Goal: Transaction & Acquisition: Purchase product/service

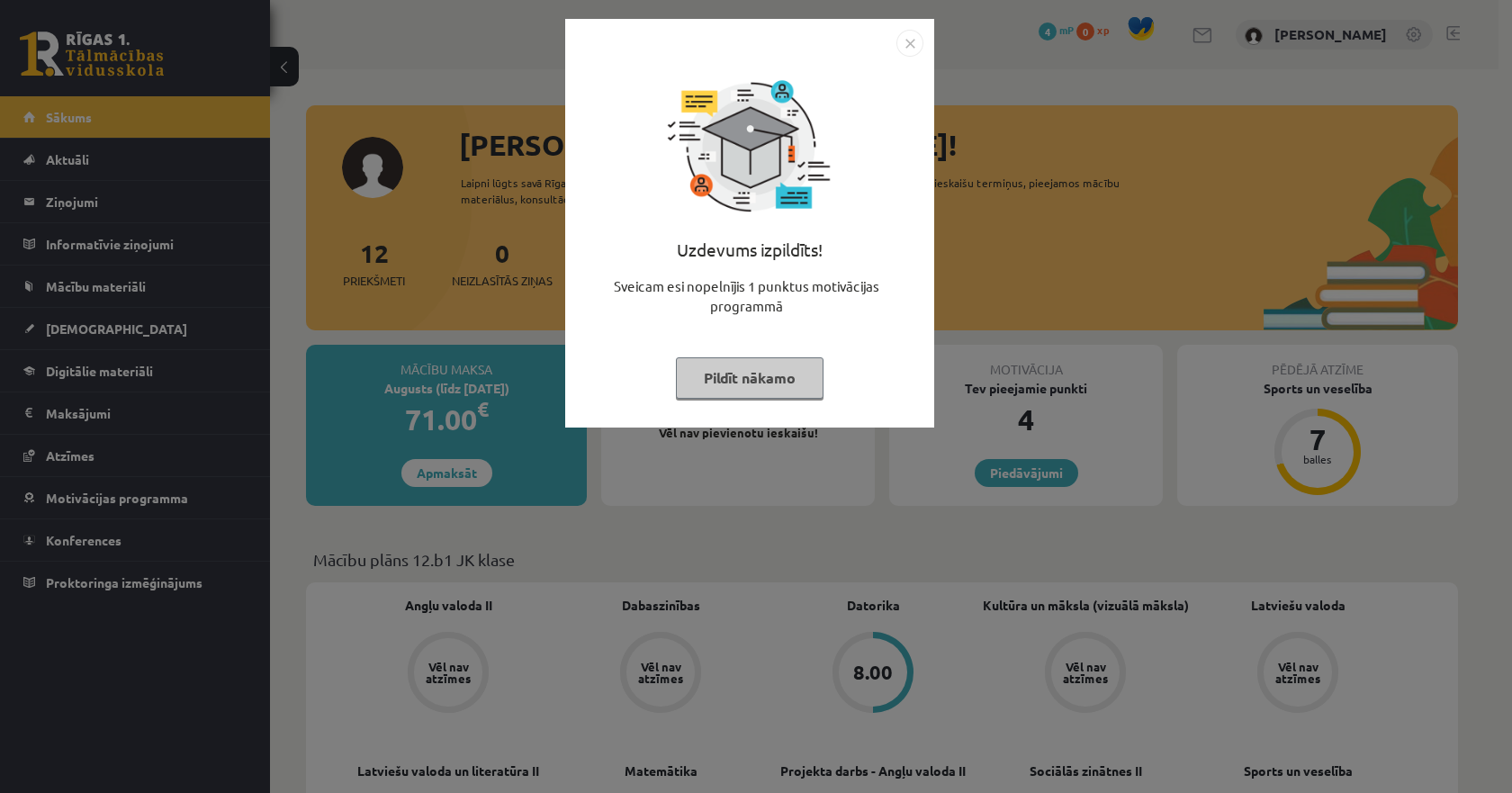
click at [779, 366] on button "Pildīt nākamo" at bounding box center [750, 378] width 148 height 42
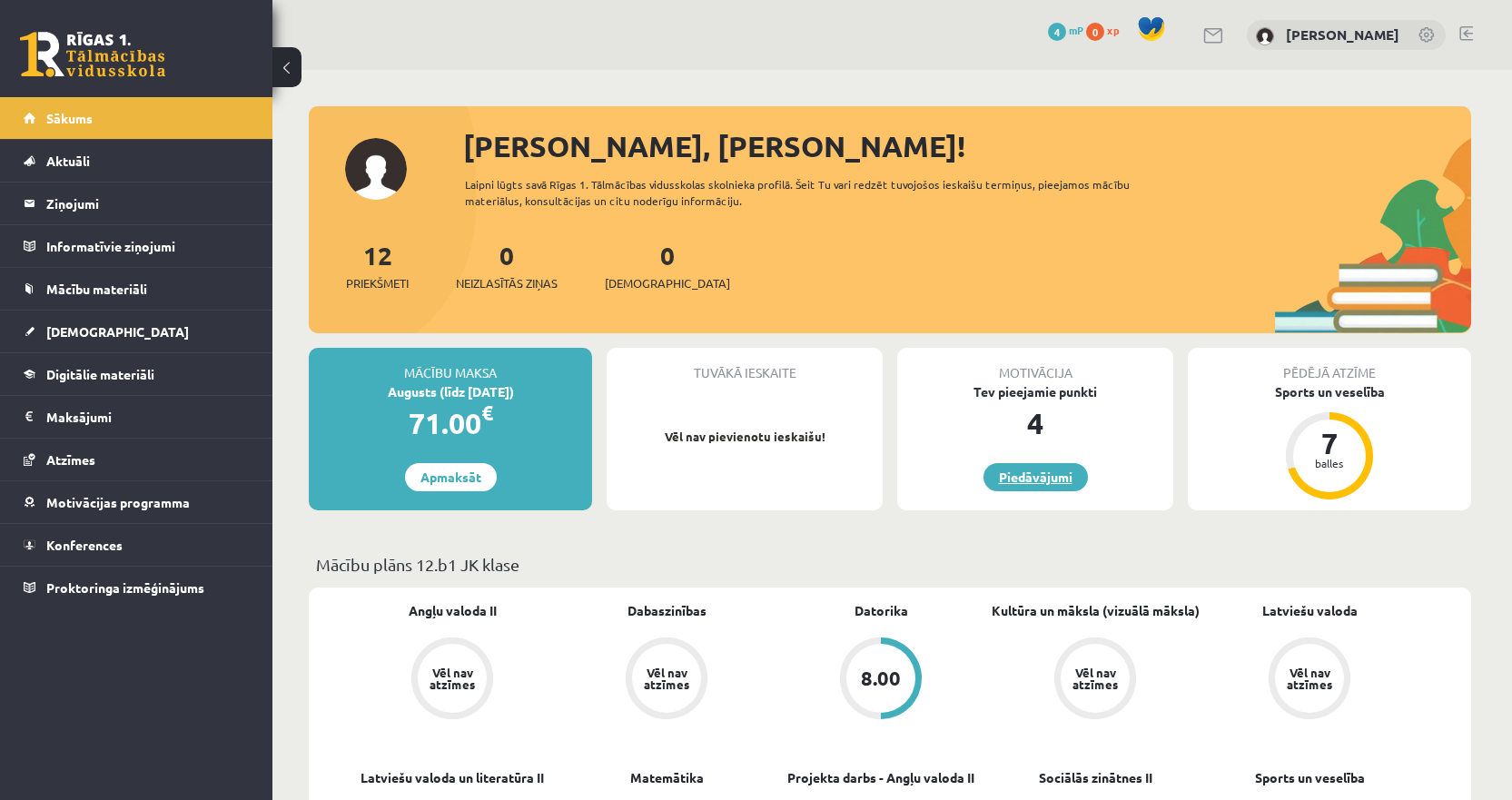
click at [1032, 475] on link "Piedāvājumi" at bounding box center [1035, 477] width 105 height 28
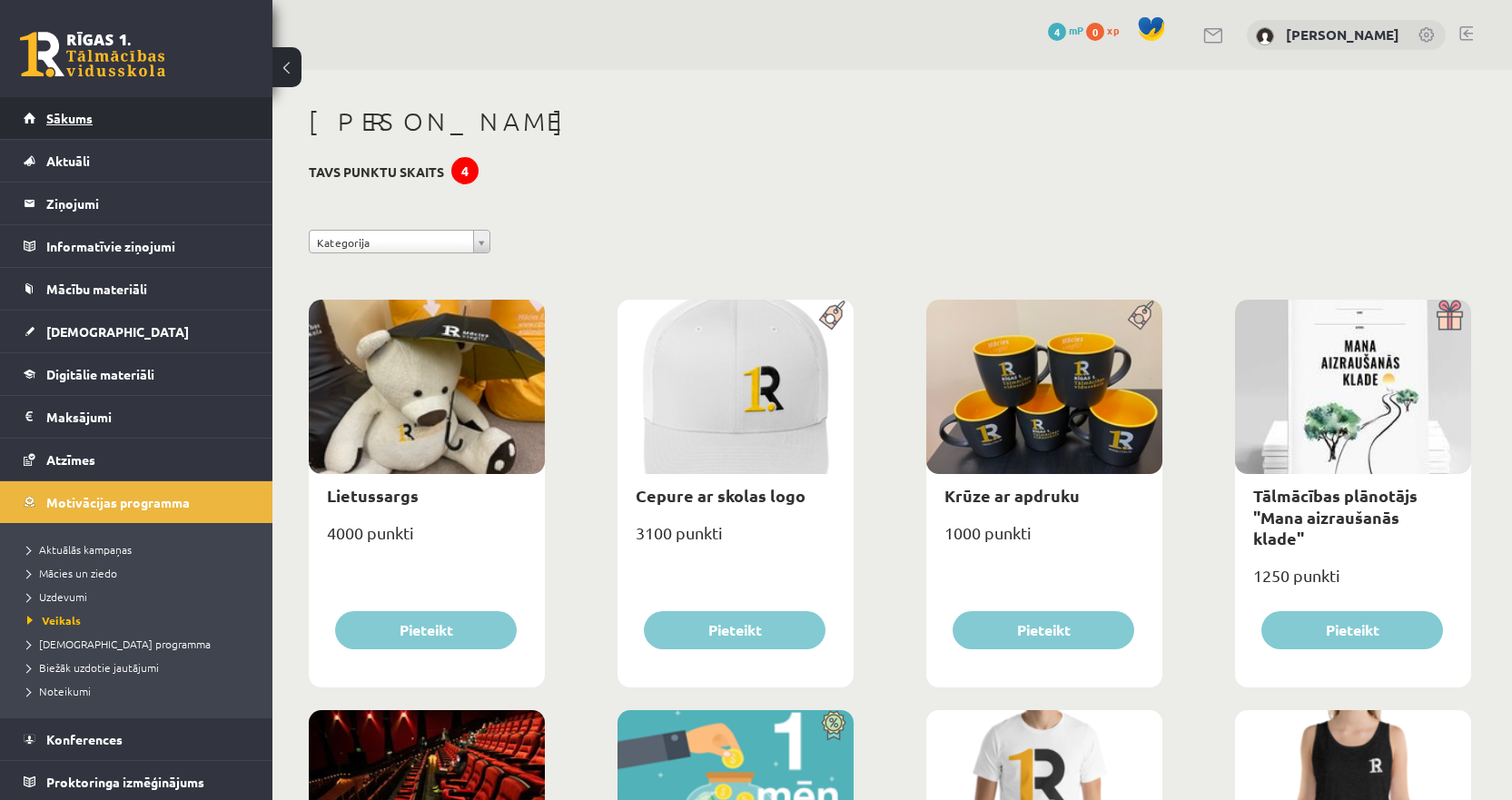
click at [127, 119] on link "Sākums" at bounding box center [136, 118] width 226 height 42
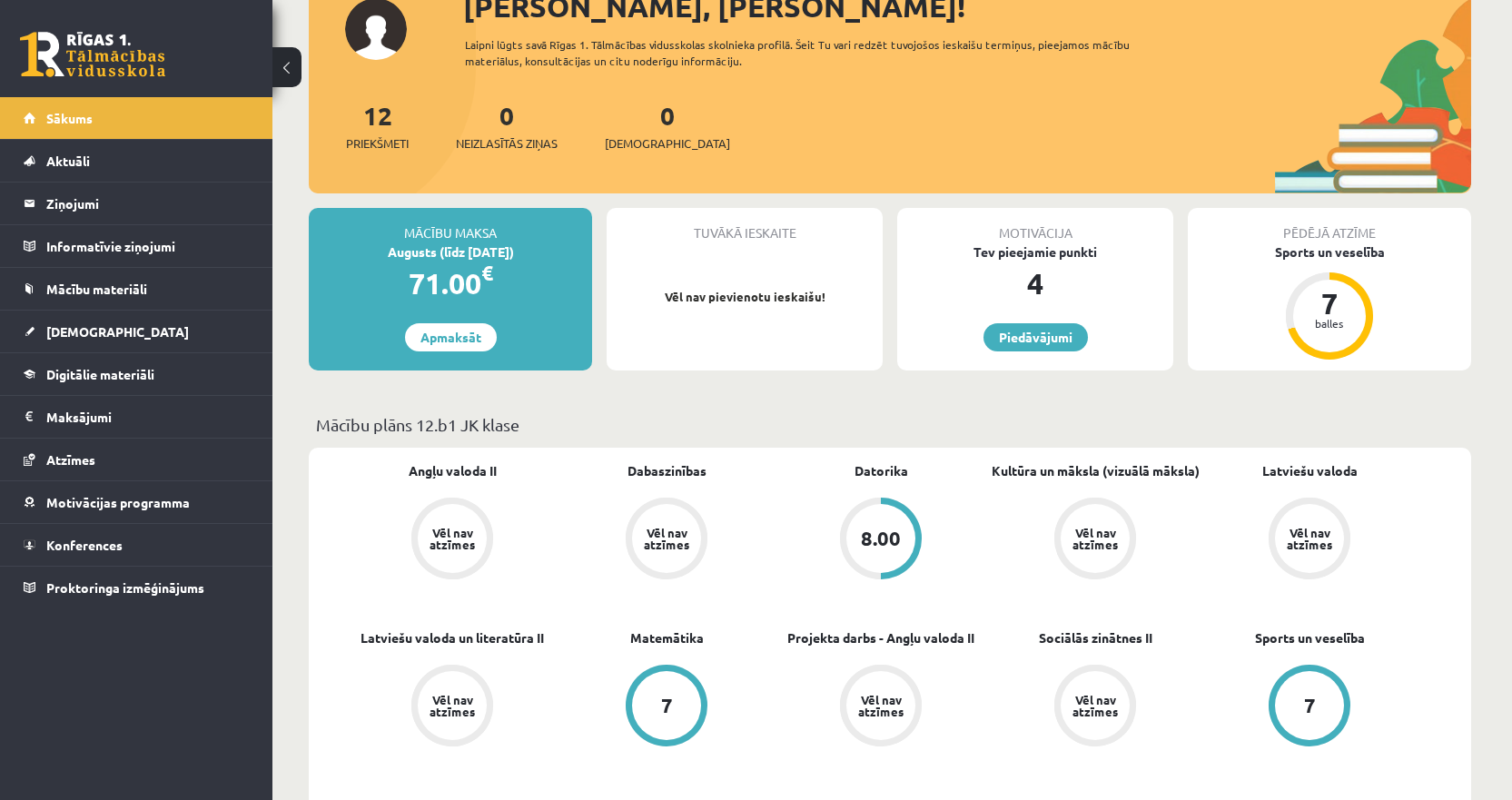
scroll to position [182, 0]
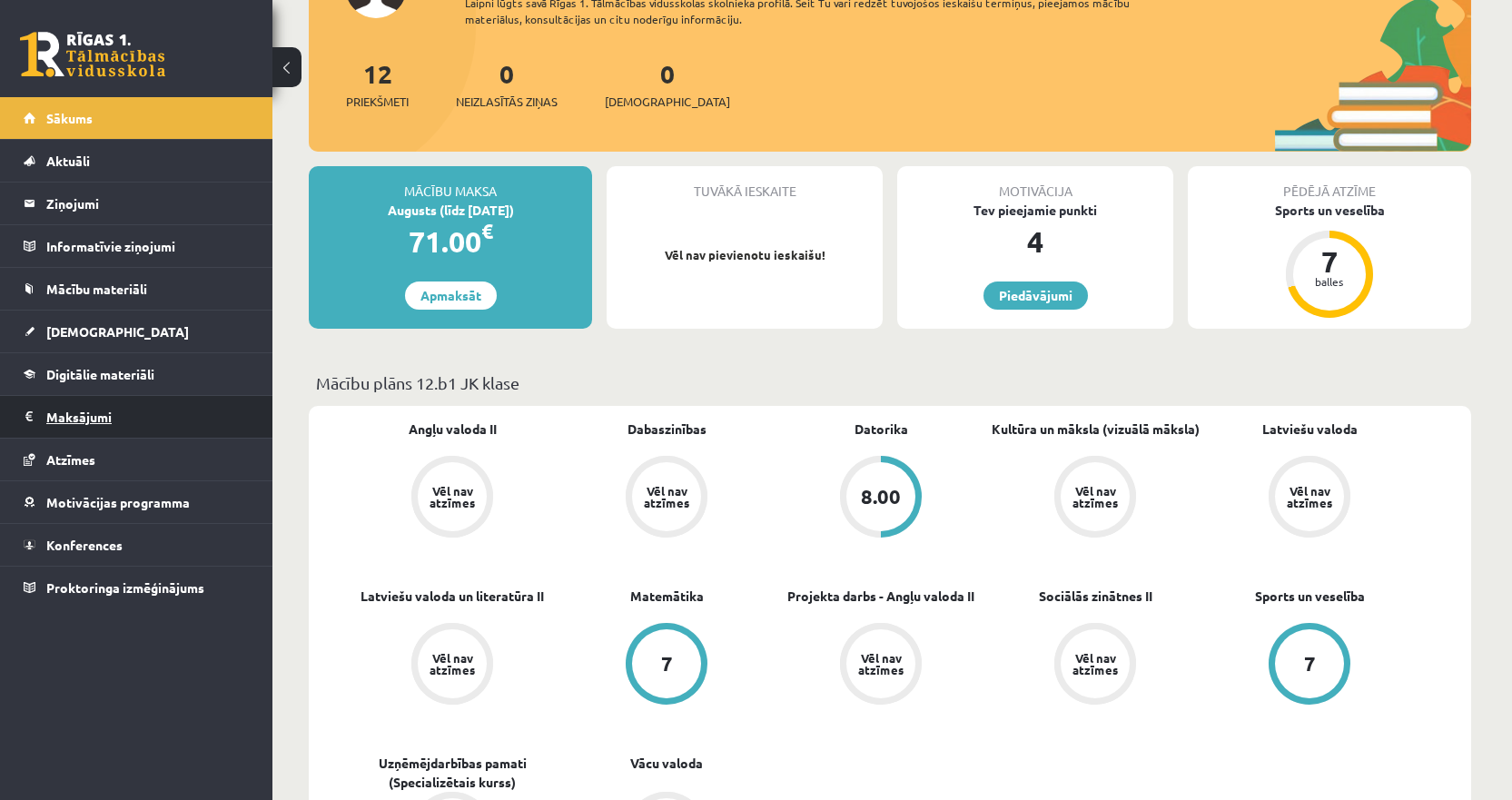
click at [78, 418] on legend "Maksājumi 0" at bounding box center [148, 416] width 203 height 42
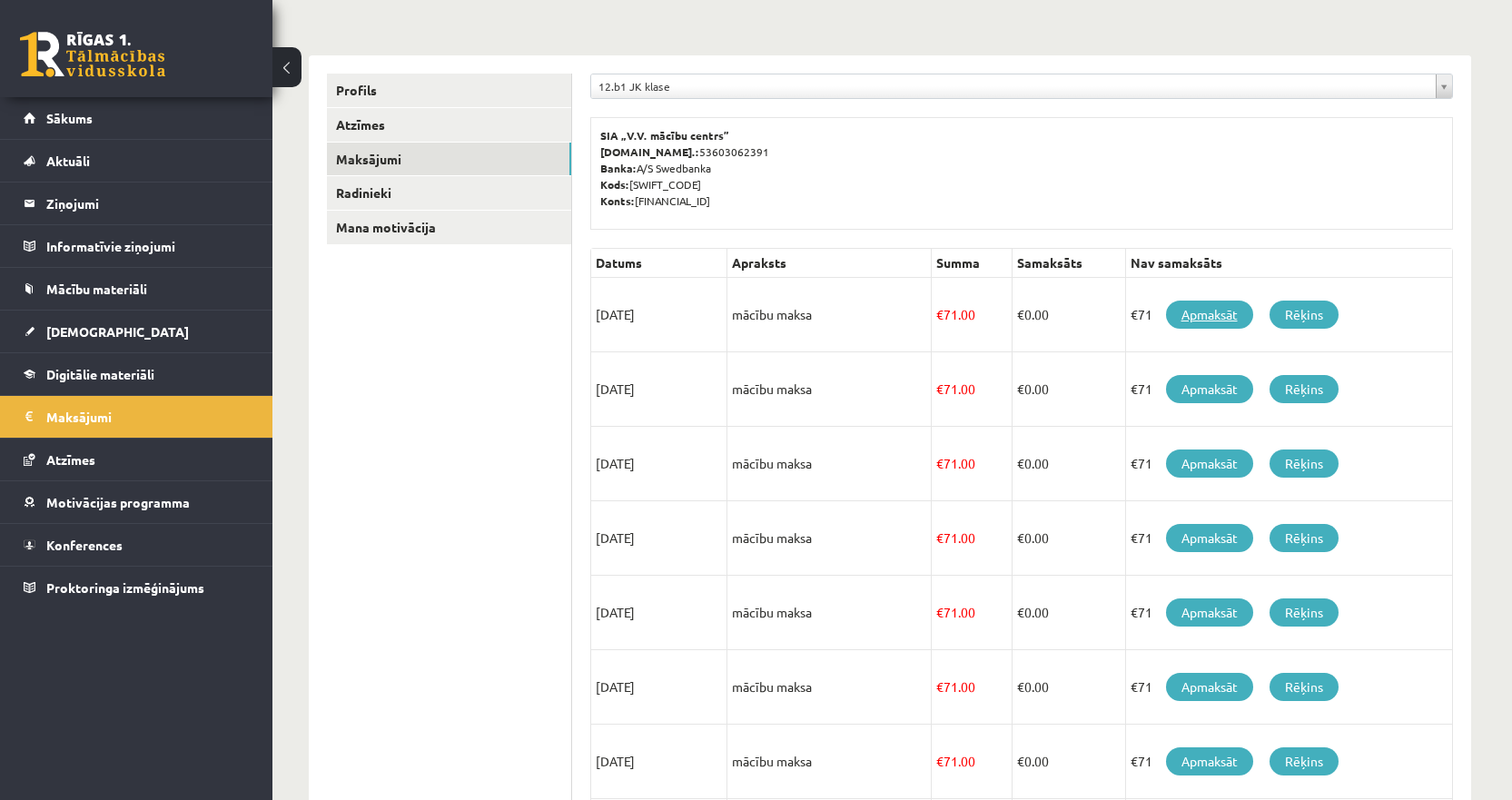
click at [1216, 317] on link "Apmaksāt" at bounding box center [1209, 315] width 87 height 28
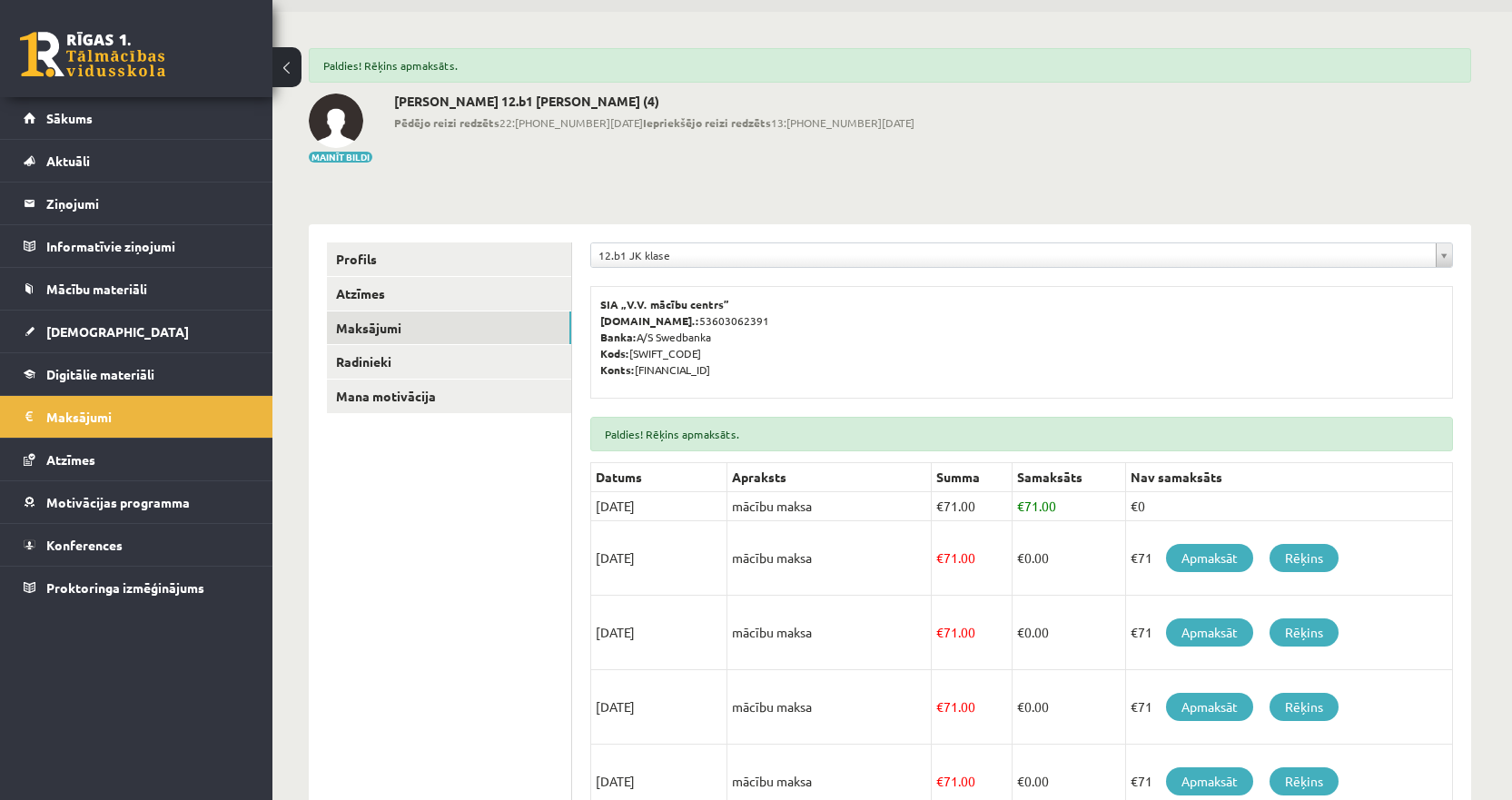
scroll to position [91, 0]
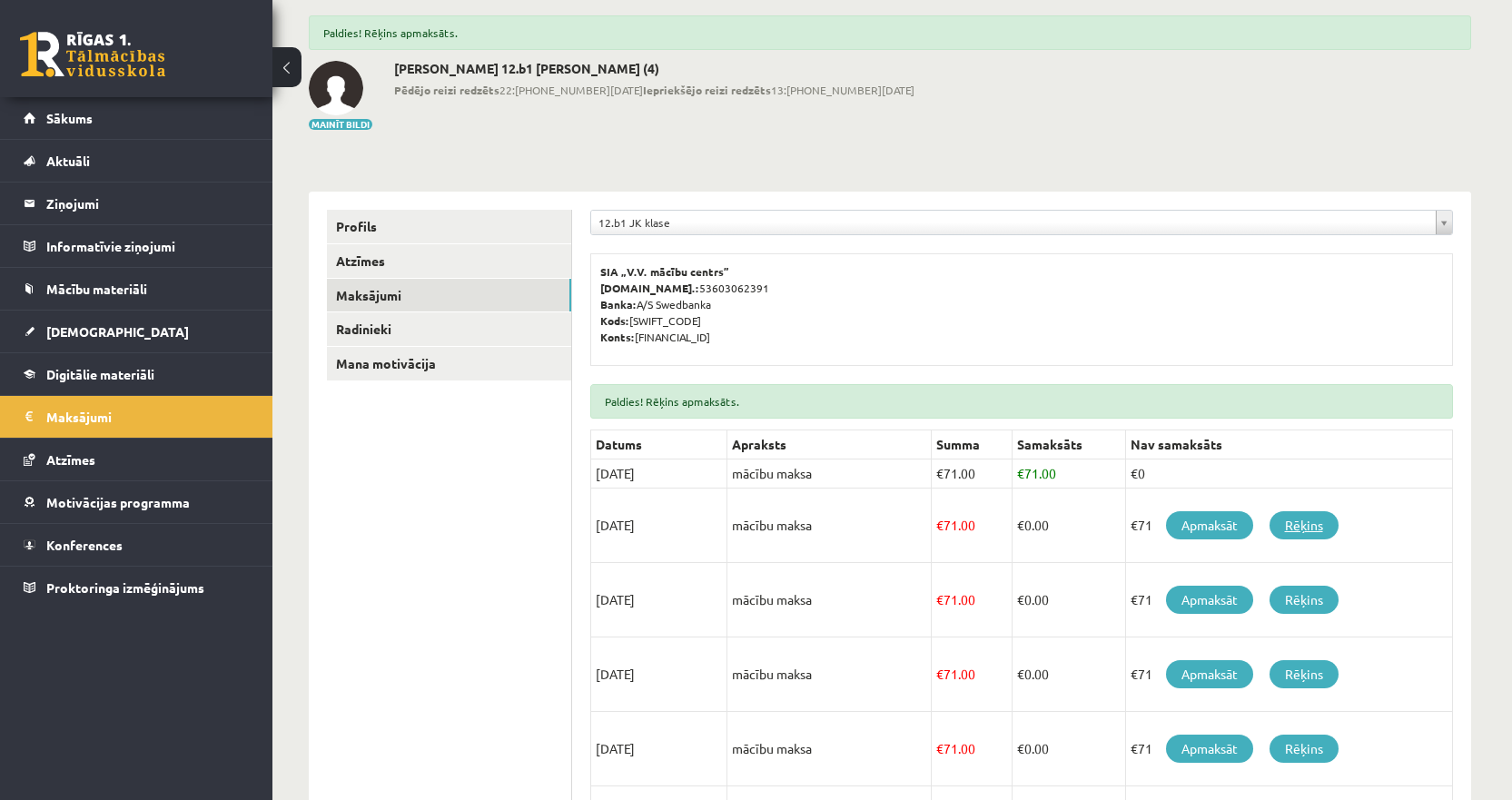
click at [1296, 514] on link "Rēķins" at bounding box center [1304, 526] width 69 height 28
click at [1160, 479] on td "€0" at bounding box center [1288, 473] width 327 height 29
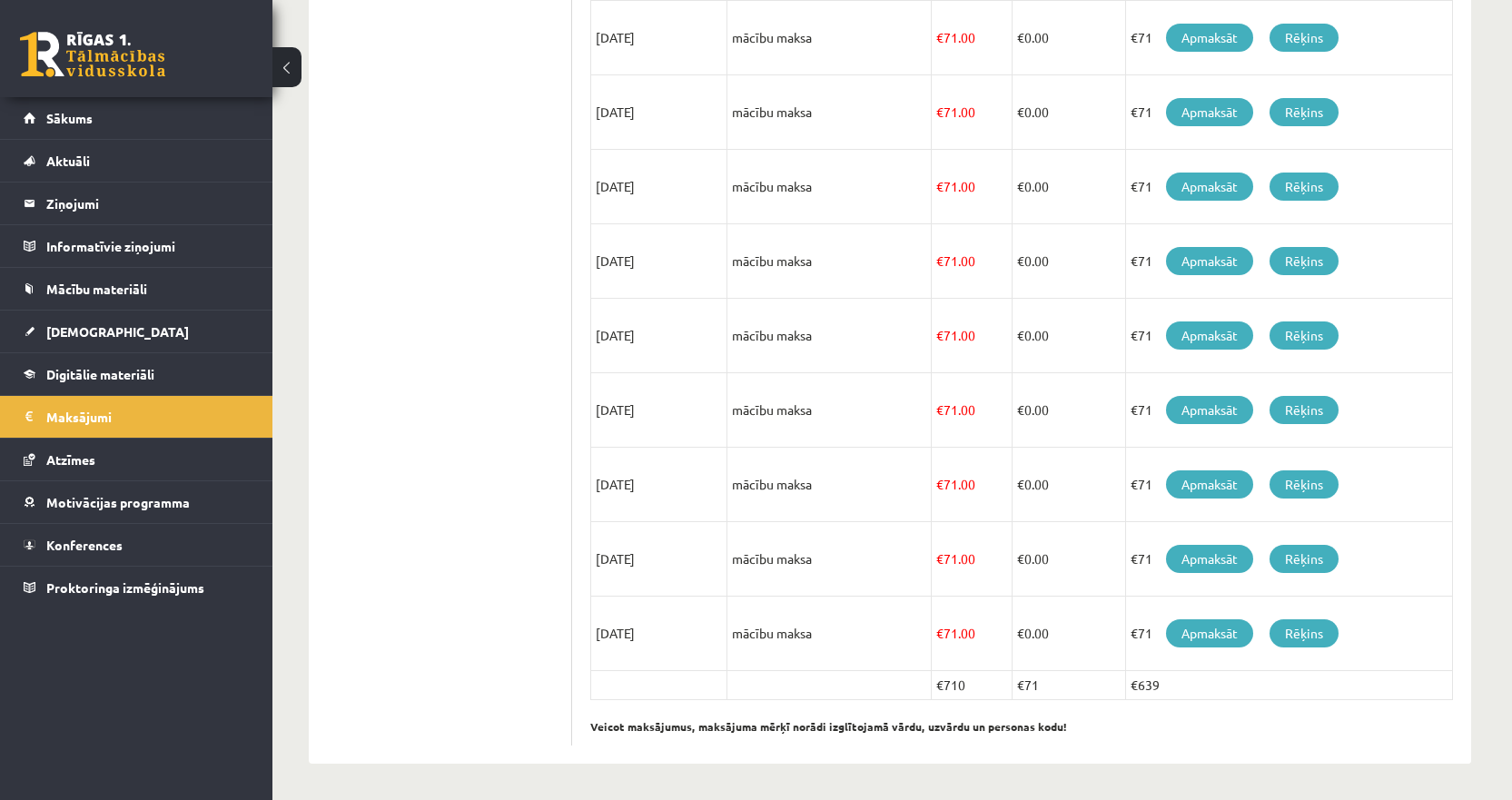
scroll to position [0, 0]
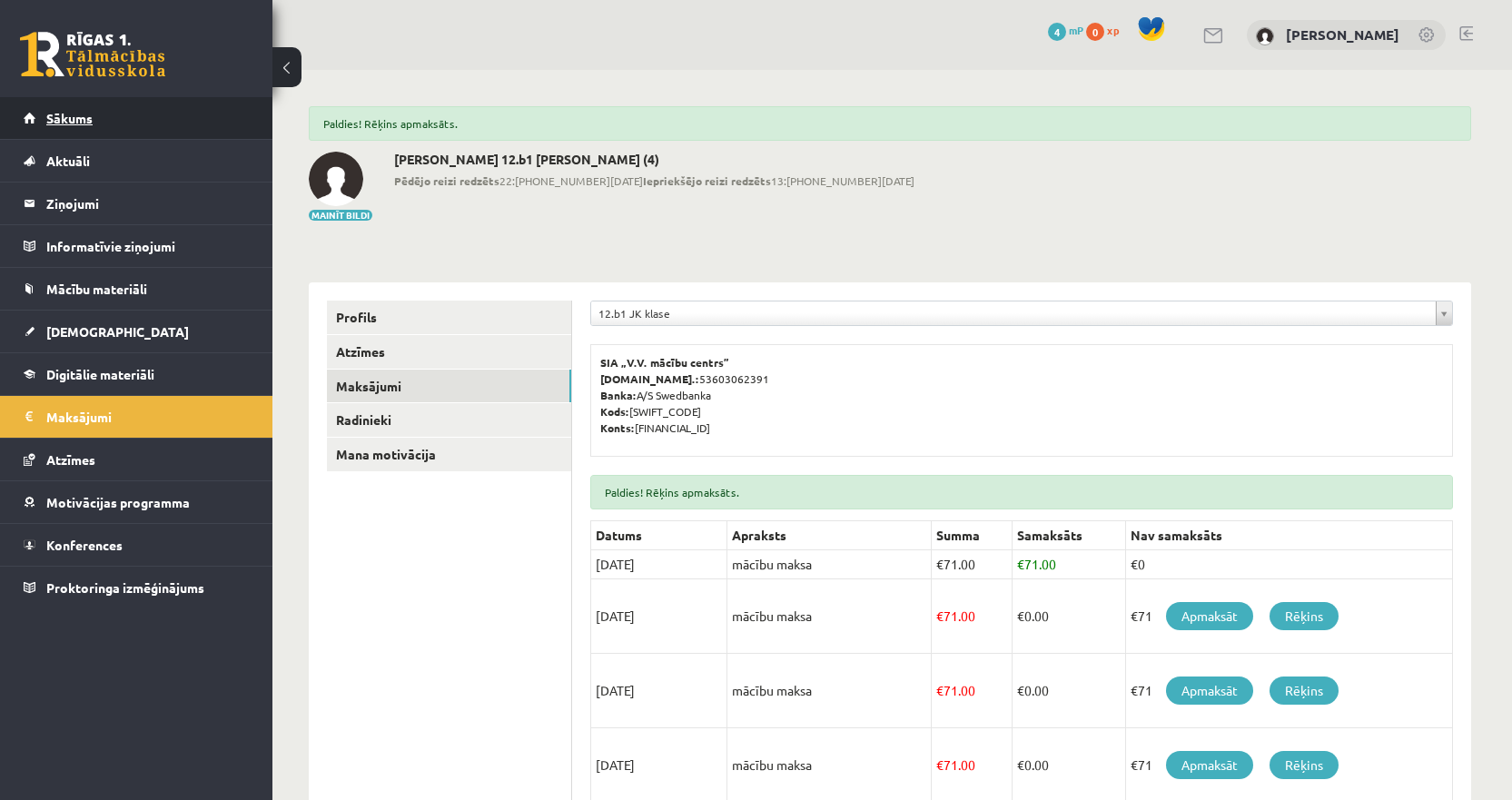
click at [107, 127] on link "Sākums" at bounding box center [136, 118] width 226 height 42
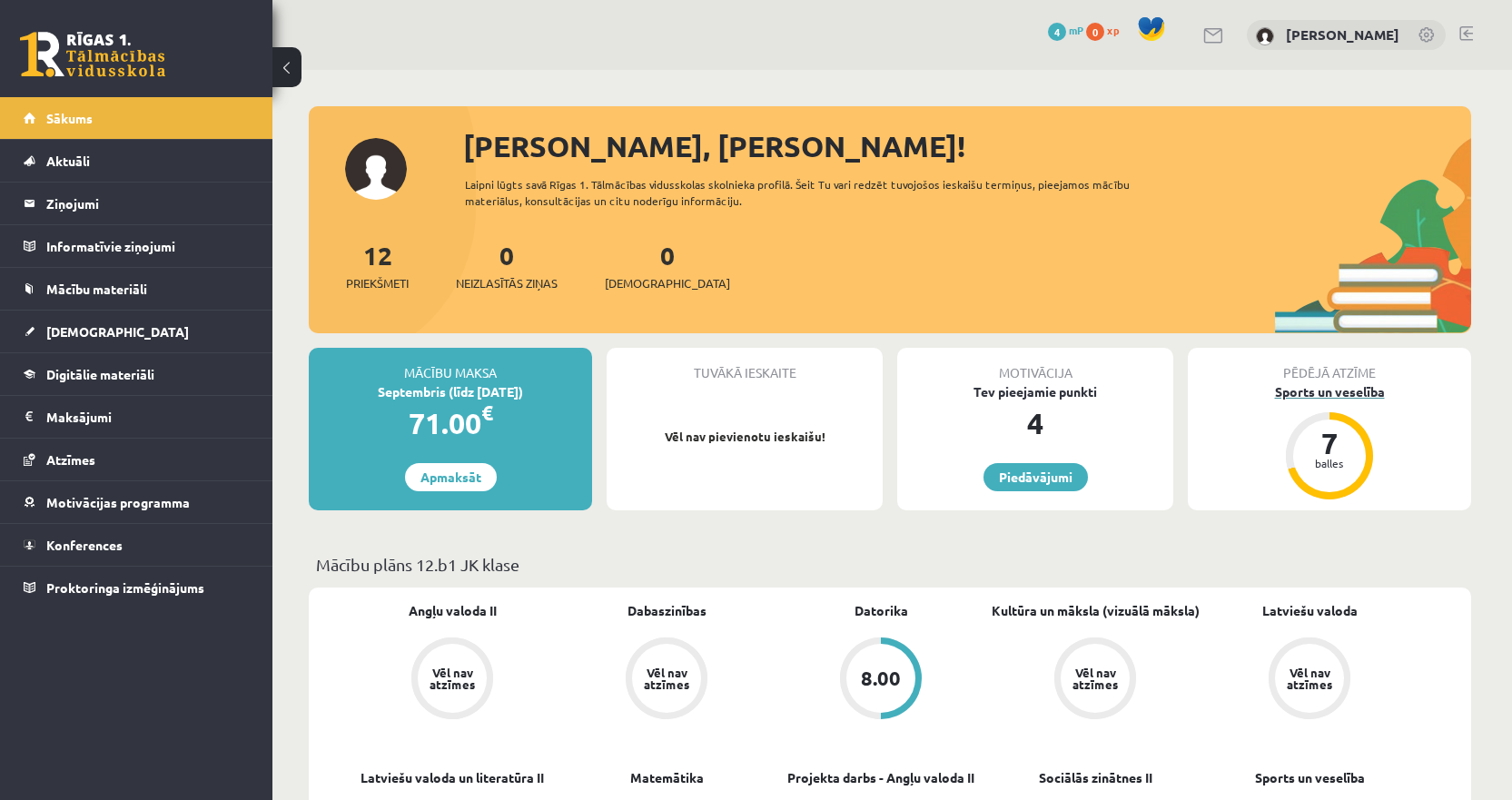
click at [1337, 443] on div "7" at bounding box center [1329, 442] width 54 height 29
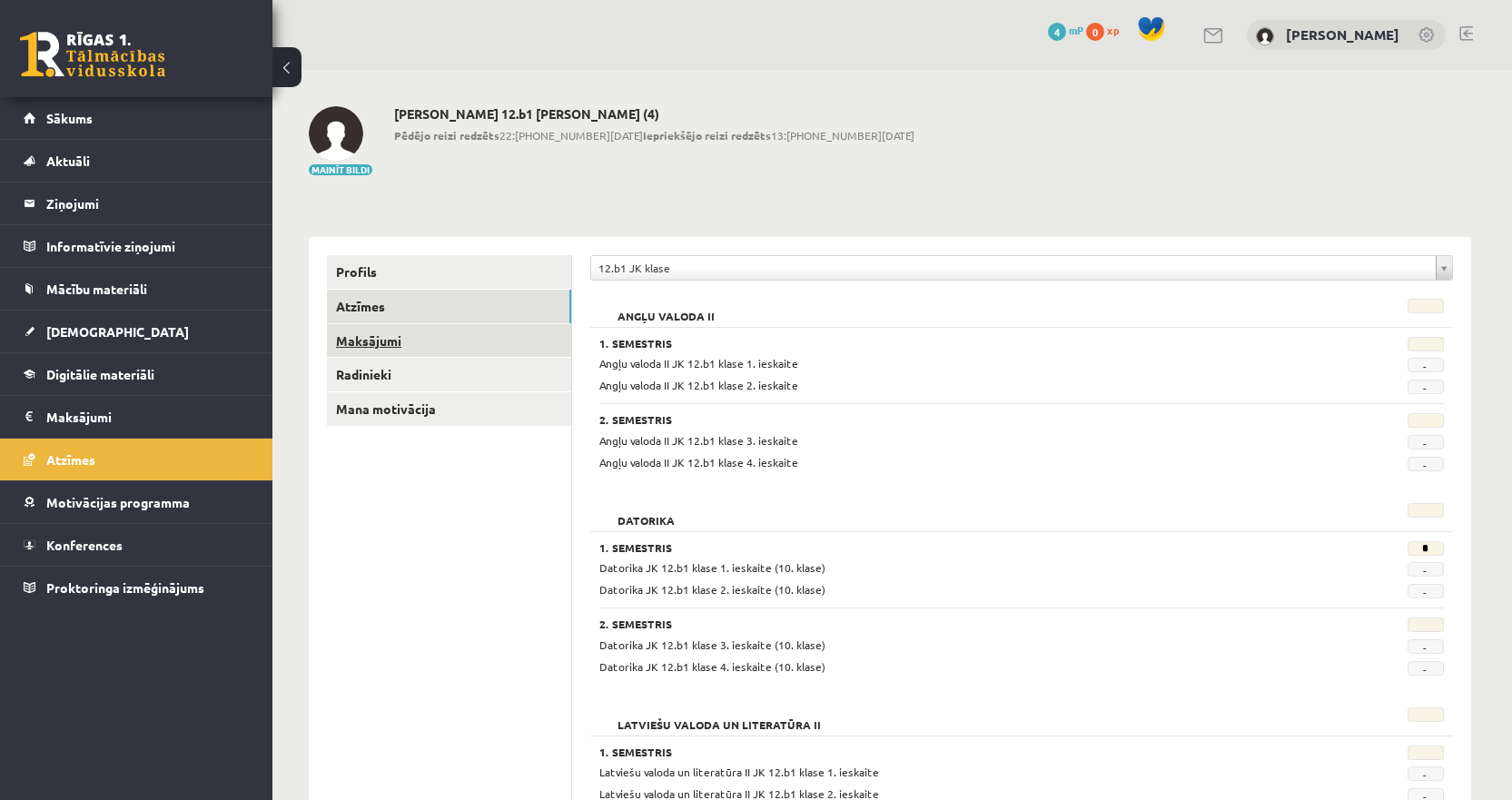
click at [415, 341] on link "Maksājumi" at bounding box center [449, 341] width 245 height 34
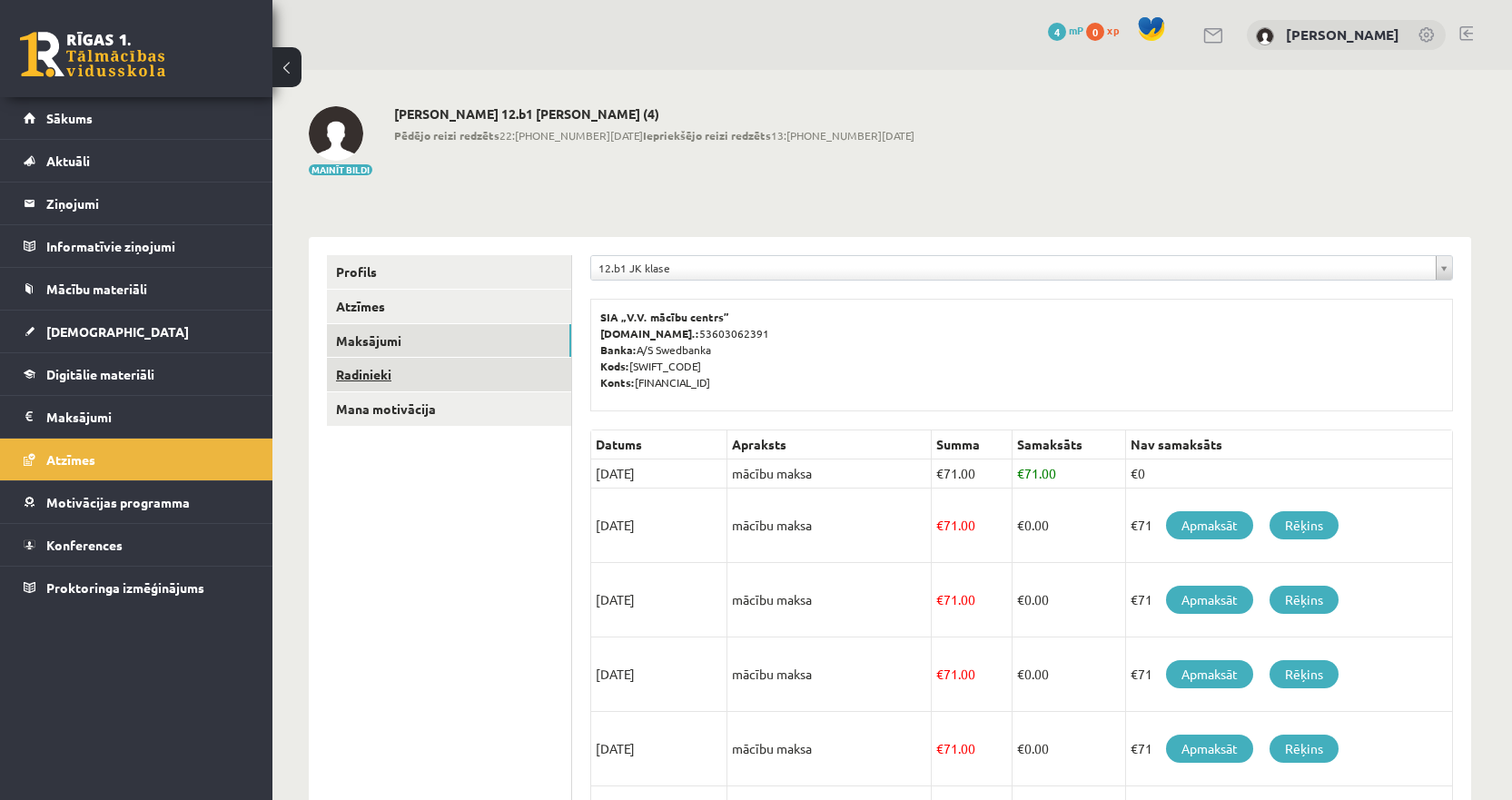
click at [408, 377] on link "Radinieki" at bounding box center [449, 374] width 245 height 34
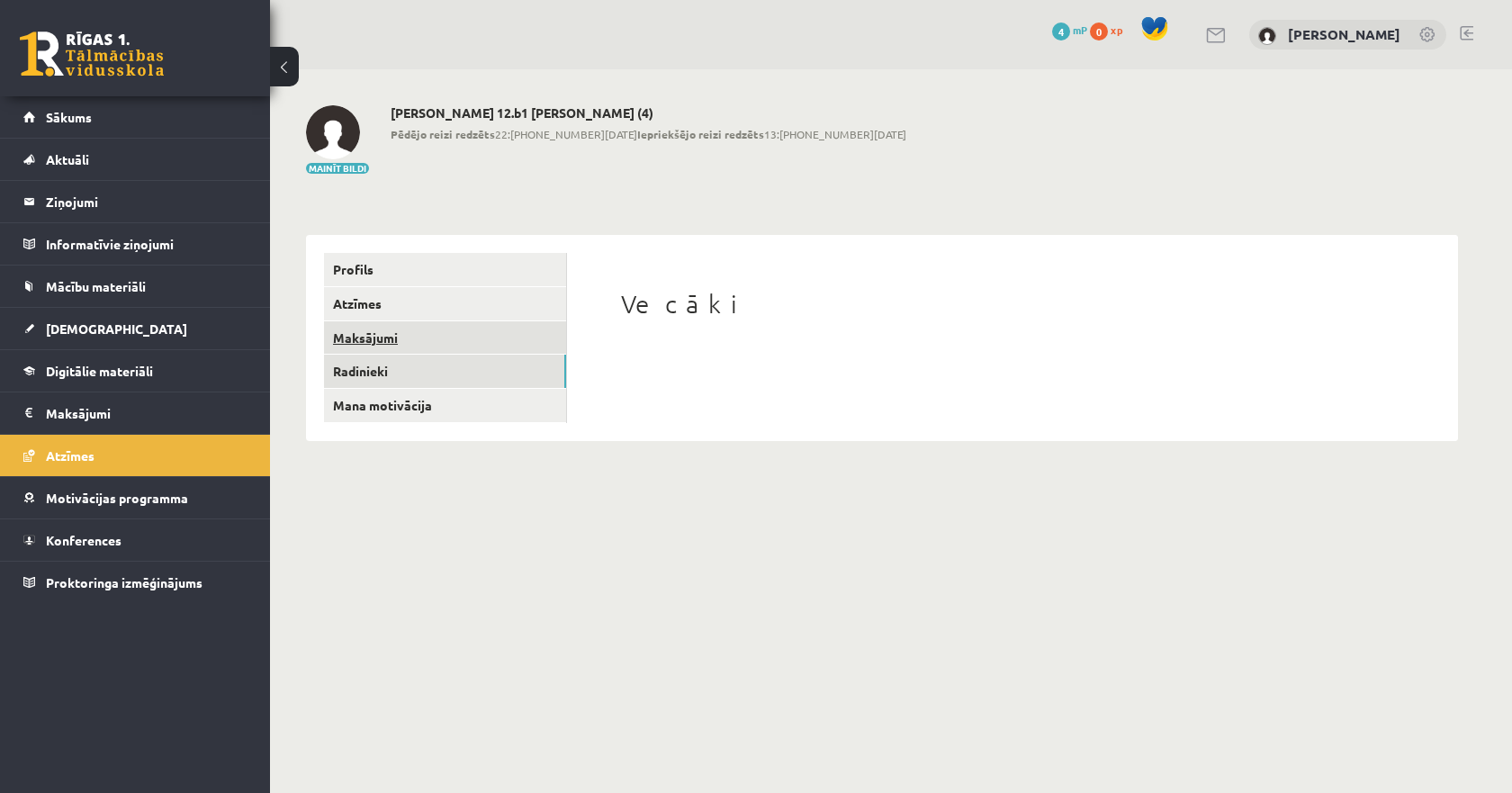
click at [416, 351] on link "Maksājumi" at bounding box center [445, 338] width 242 height 33
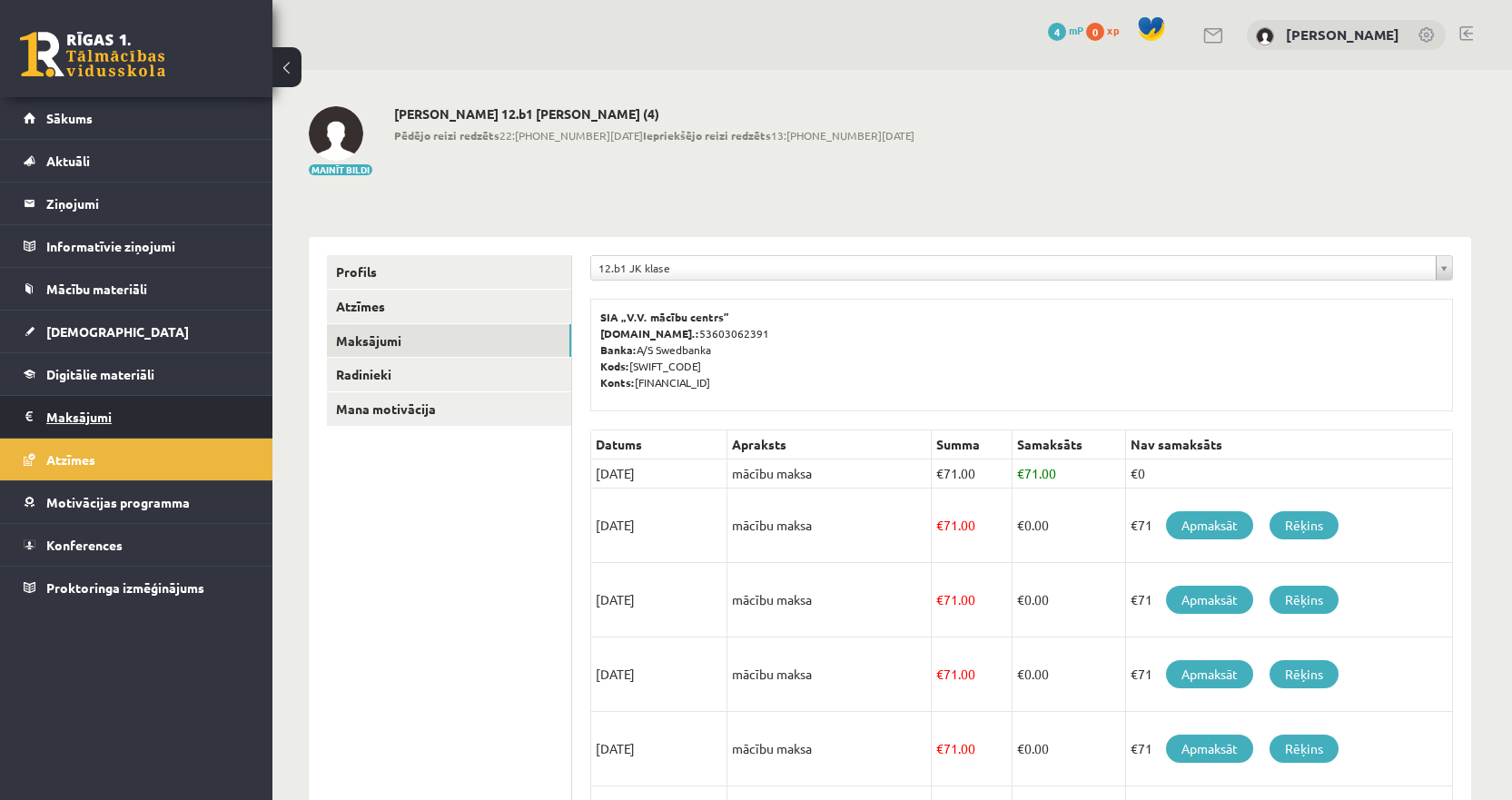
click at [109, 407] on legend "Maksājumi 0" at bounding box center [148, 416] width 203 height 42
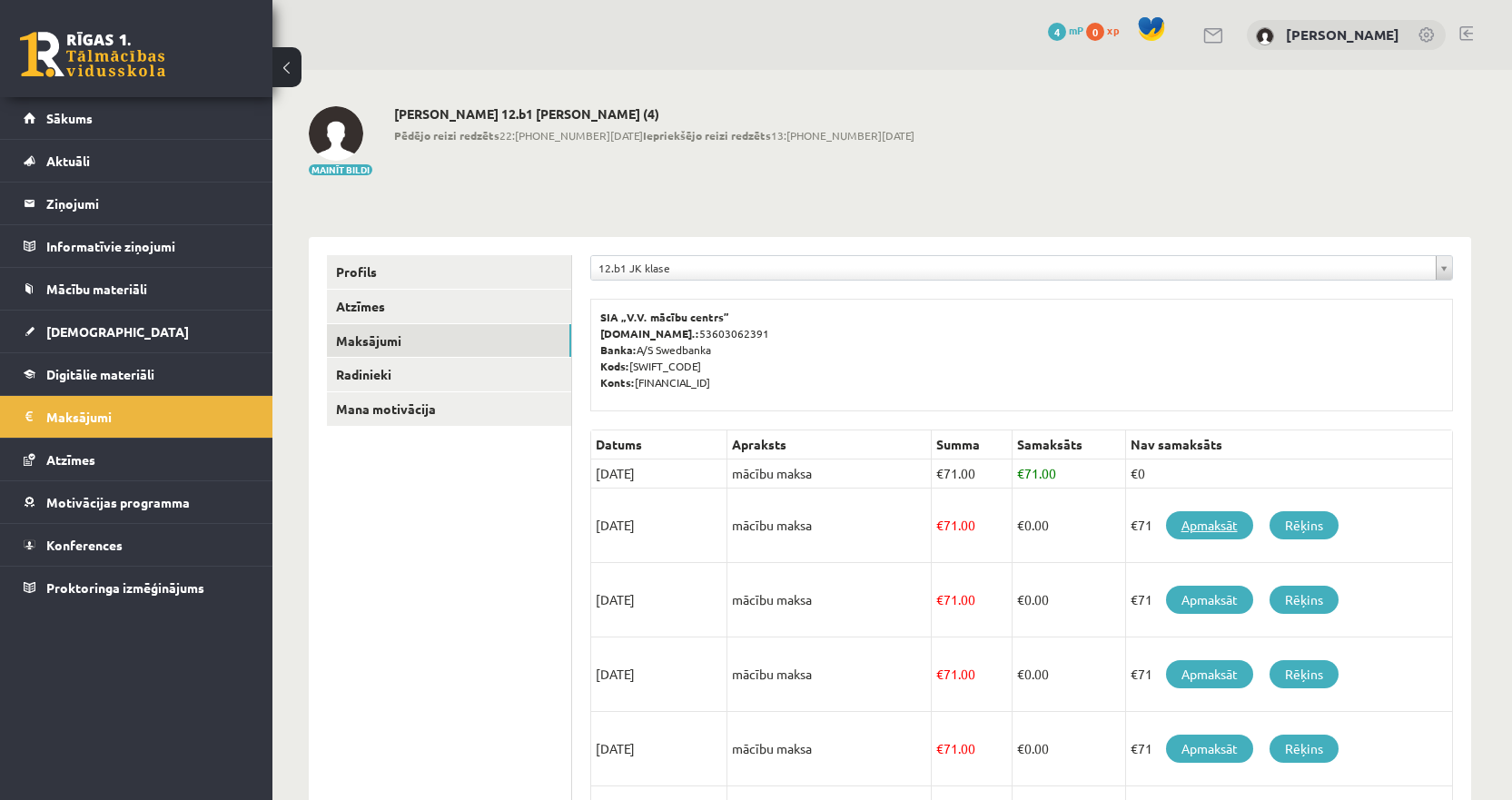
click at [1177, 520] on link "Apmaksāt" at bounding box center [1209, 526] width 87 height 28
click at [1195, 520] on link "Apmaksāt" at bounding box center [1209, 526] width 87 height 28
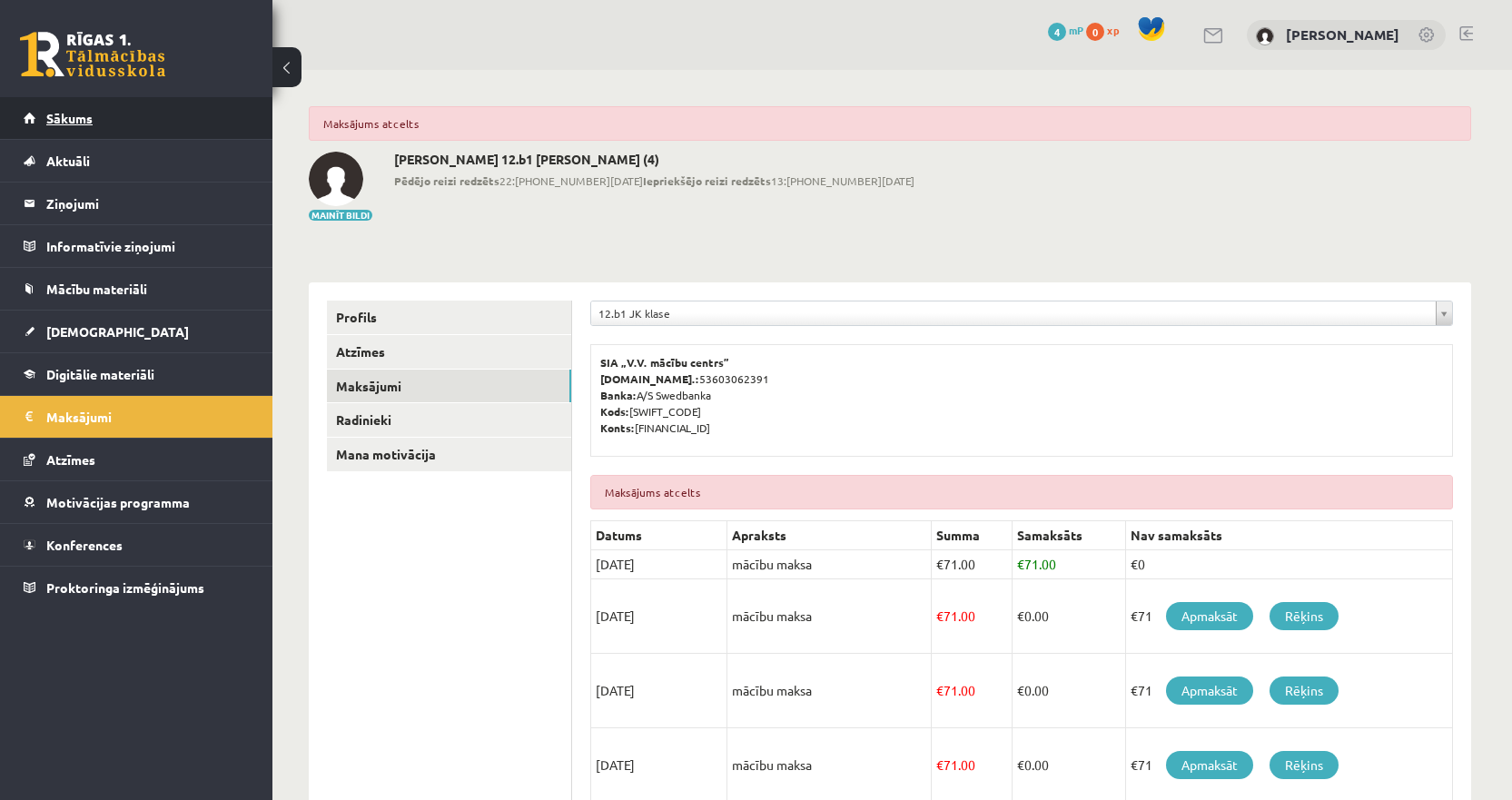
click at [91, 134] on link "Sākums" at bounding box center [136, 118] width 226 height 42
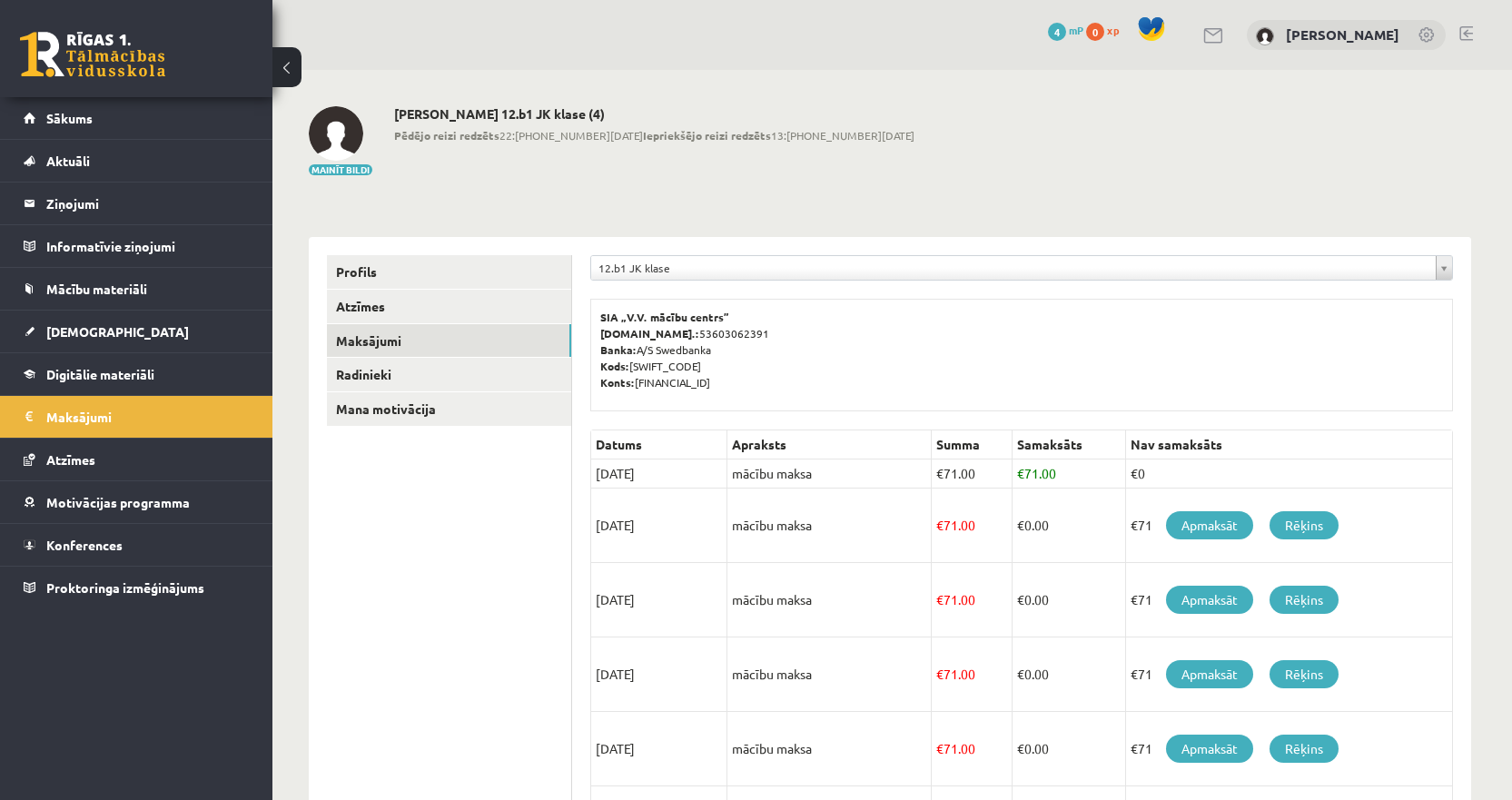
click at [873, 334] on p "SIA „V.V. mācību centrs” [DOMAIN_NAME].: 53603062391 Banka: A/S Swedbanka Kods:…" at bounding box center [1021, 350] width 843 height 82
click at [1312, 516] on link "Rēķins" at bounding box center [1304, 526] width 69 height 28
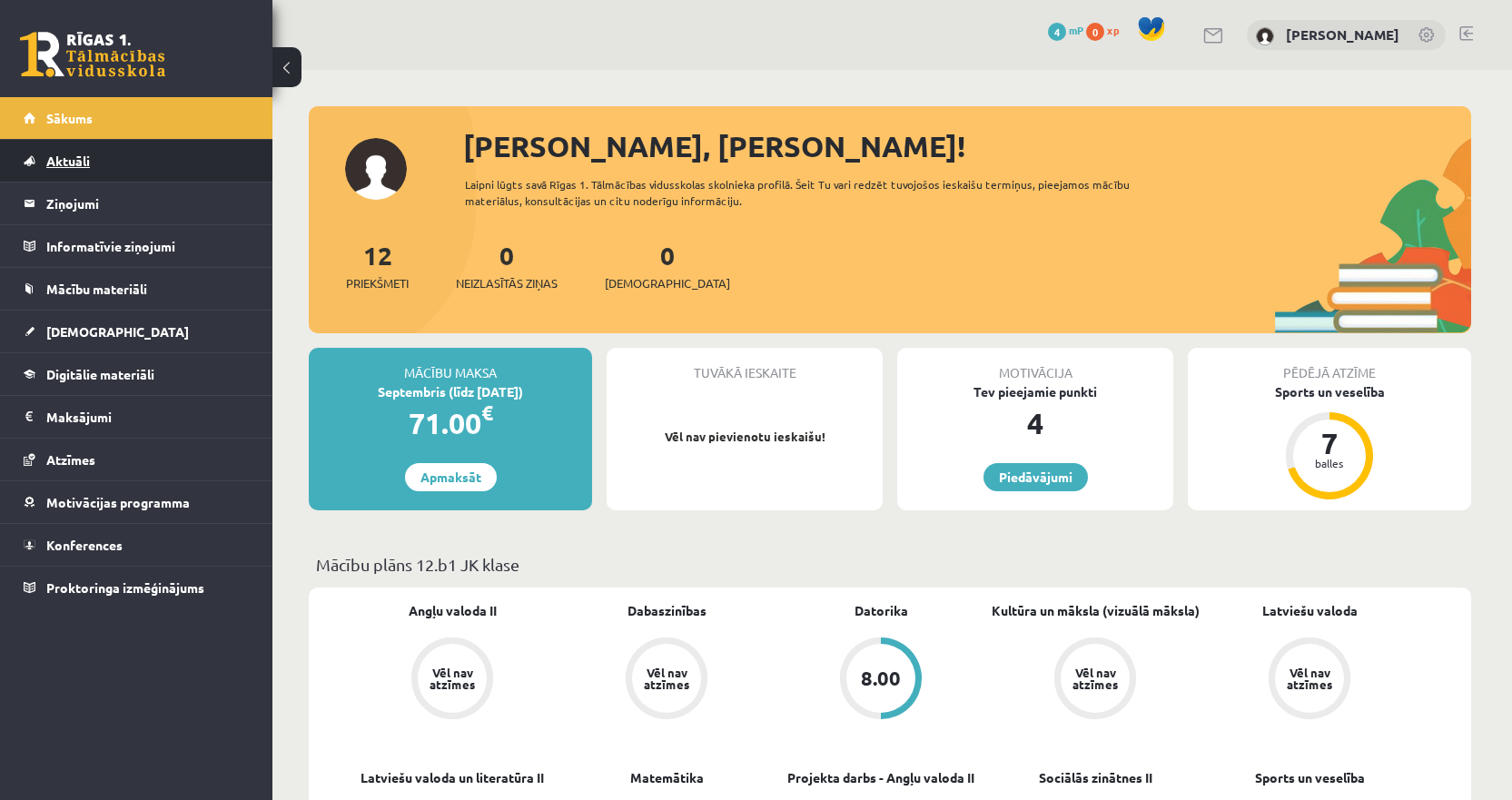
click at [138, 147] on link "Aktuāli" at bounding box center [136, 161] width 226 height 42
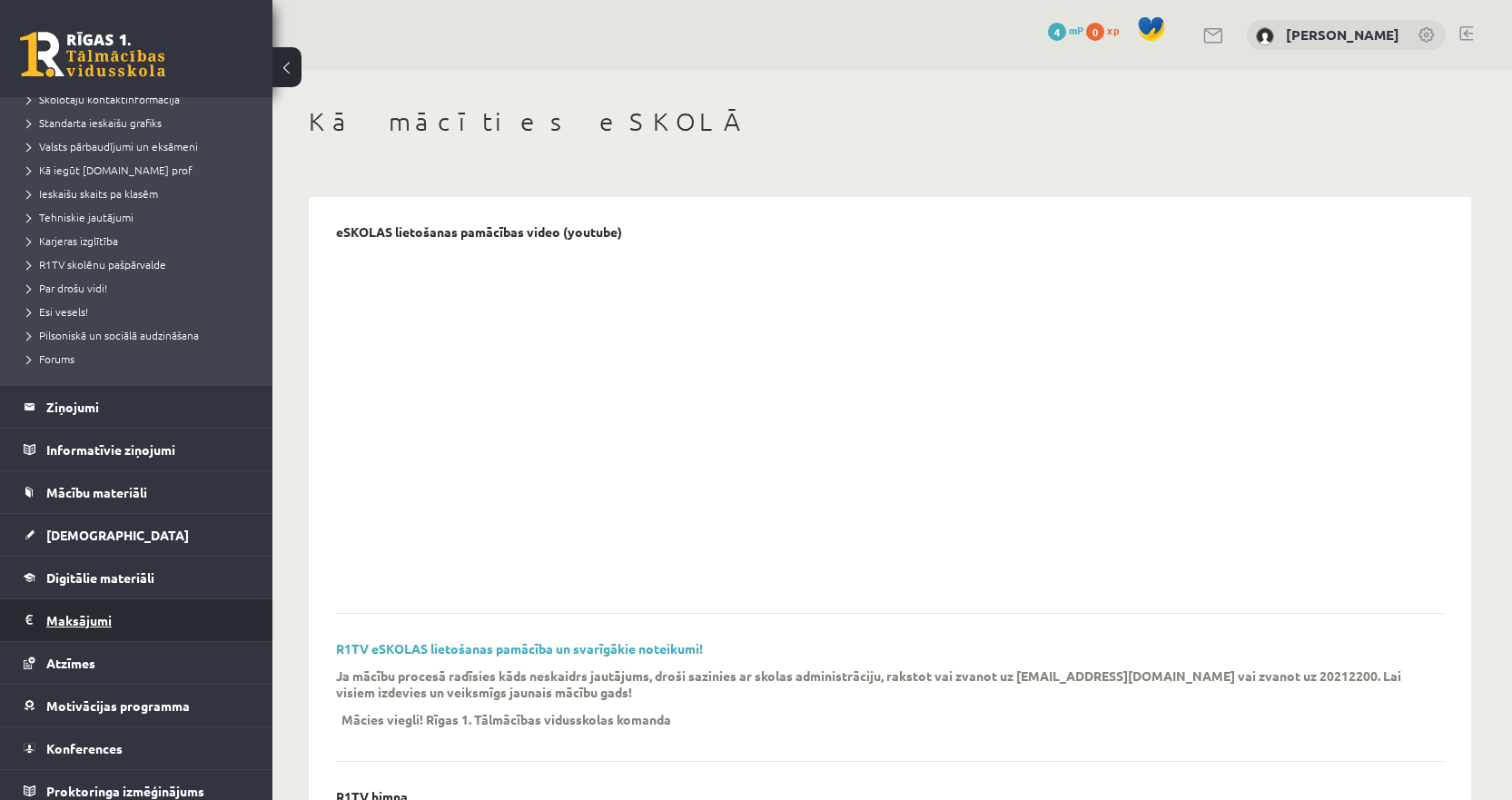
scroll to position [216, 0]
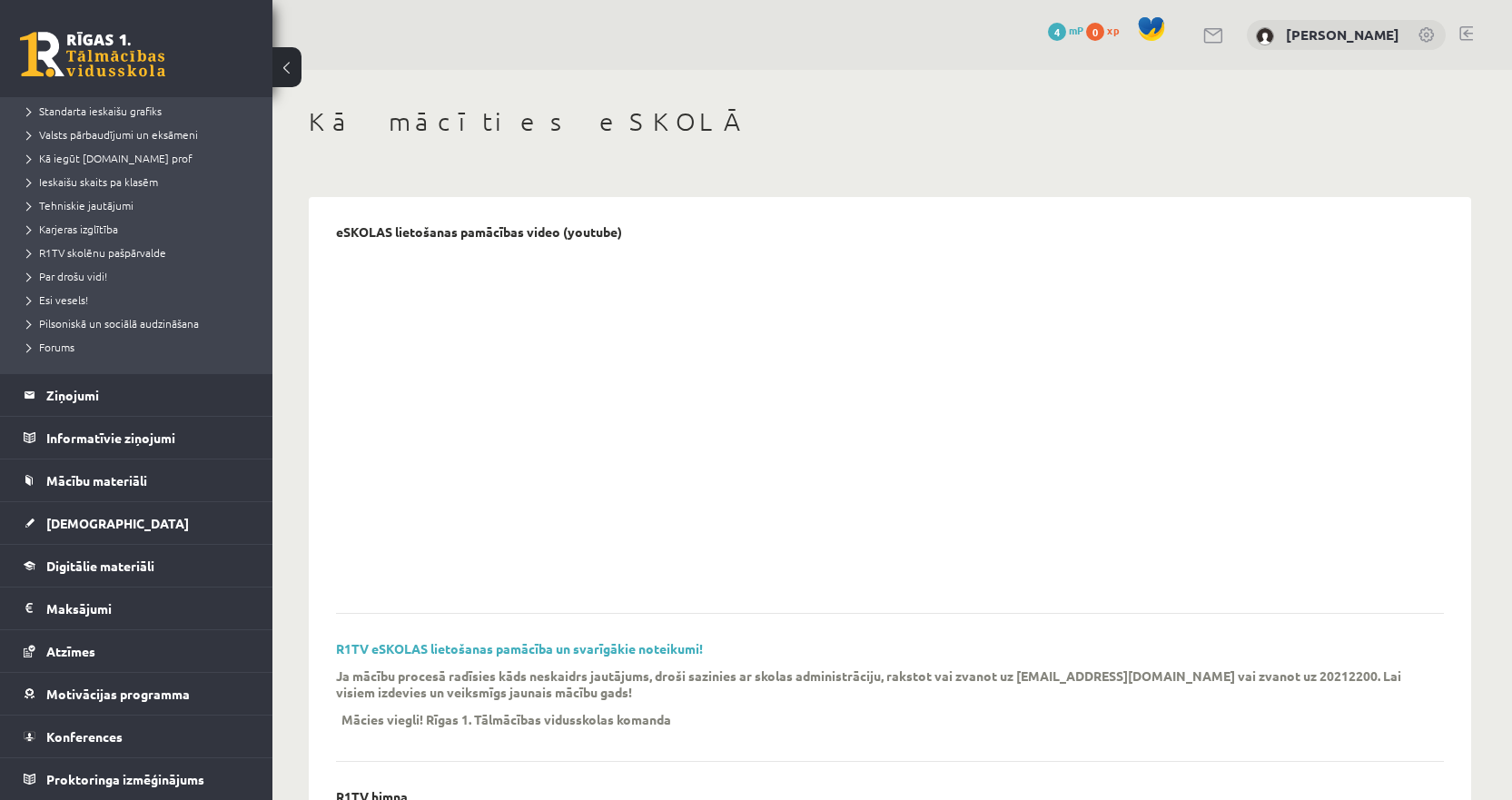
click at [1468, 33] on link at bounding box center [1465, 34] width 14 height 15
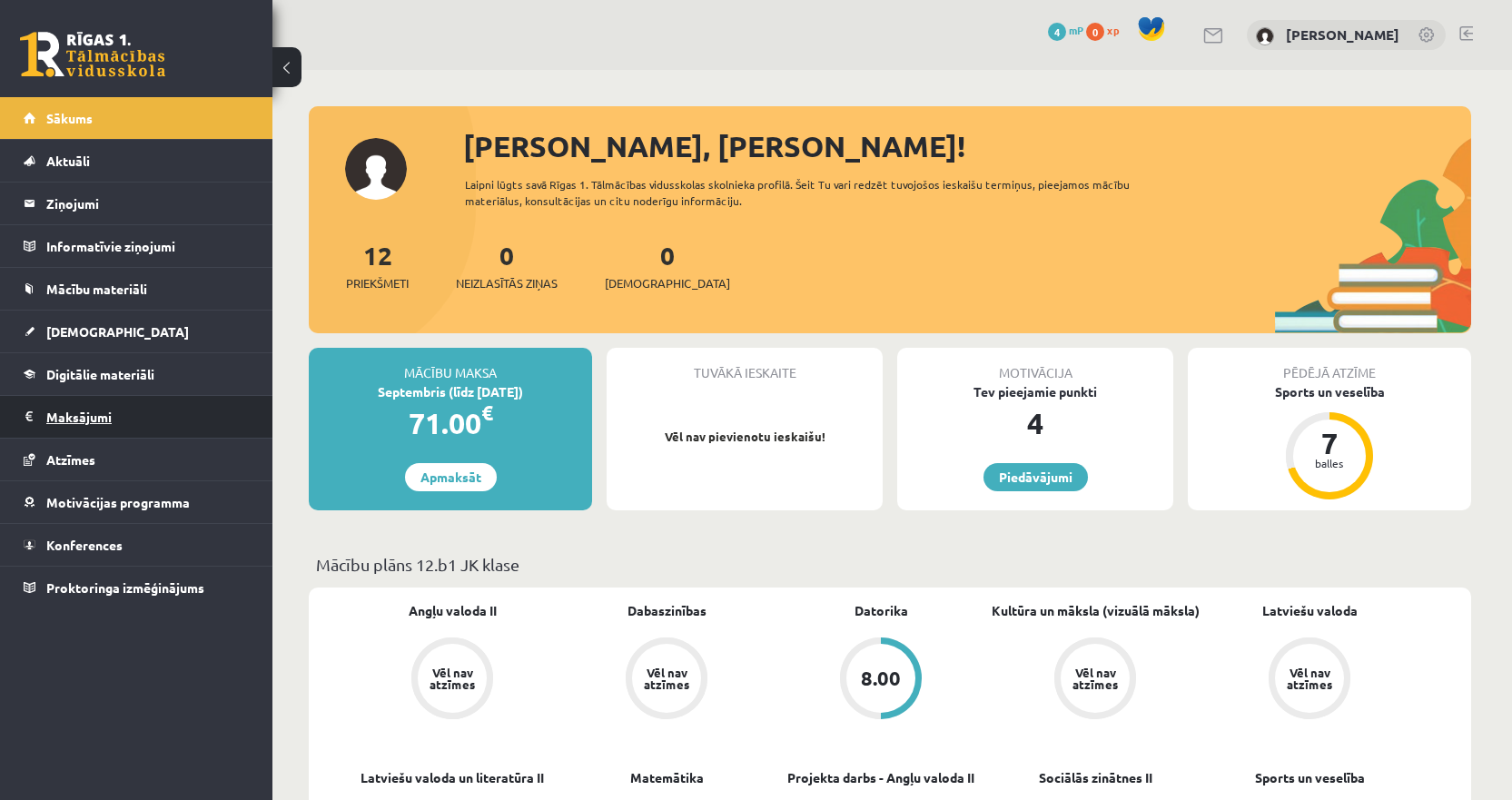
click at [120, 409] on legend "Maksājumi 0" at bounding box center [148, 416] width 203 height 42
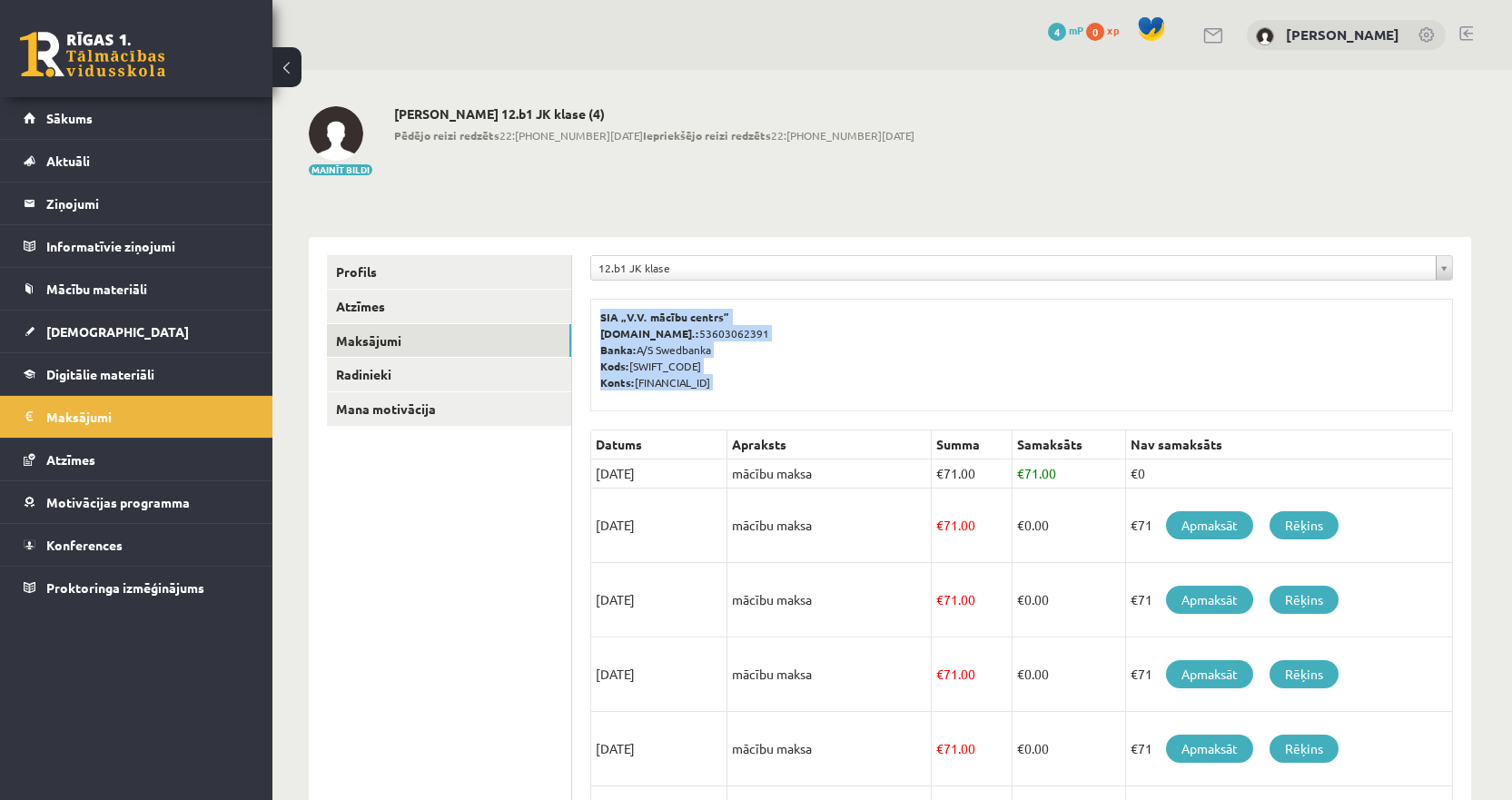
drag, startPoint x: 598, startPoint y: 309, endPoint x: 793, endPoint y: 413, distance: 221.0
click at [793, 413] on div "**********" at bounding box center [1021, 744] width 899 height 1015
click at [784, 383] on p "SIA „V.V. mācību centrs” Reģ.nr.: 53603062391 Banka: A/S Swedbanka Kods: HABALV…" at bounding box center [1021, 350] width 843 height 82
